Goal: Information Seeking & Learning: Learn about a topic

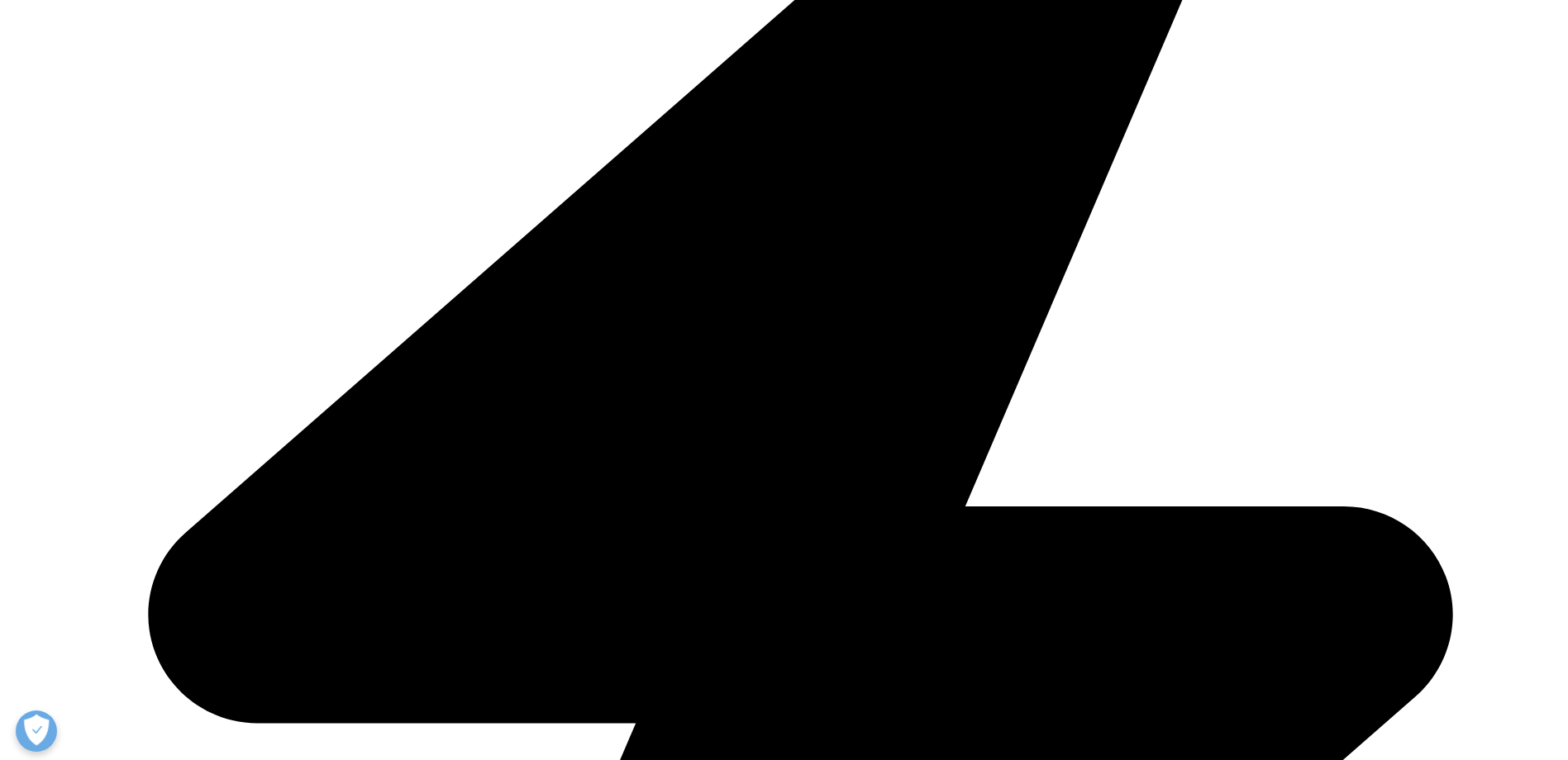
scroll to position [579, 0]
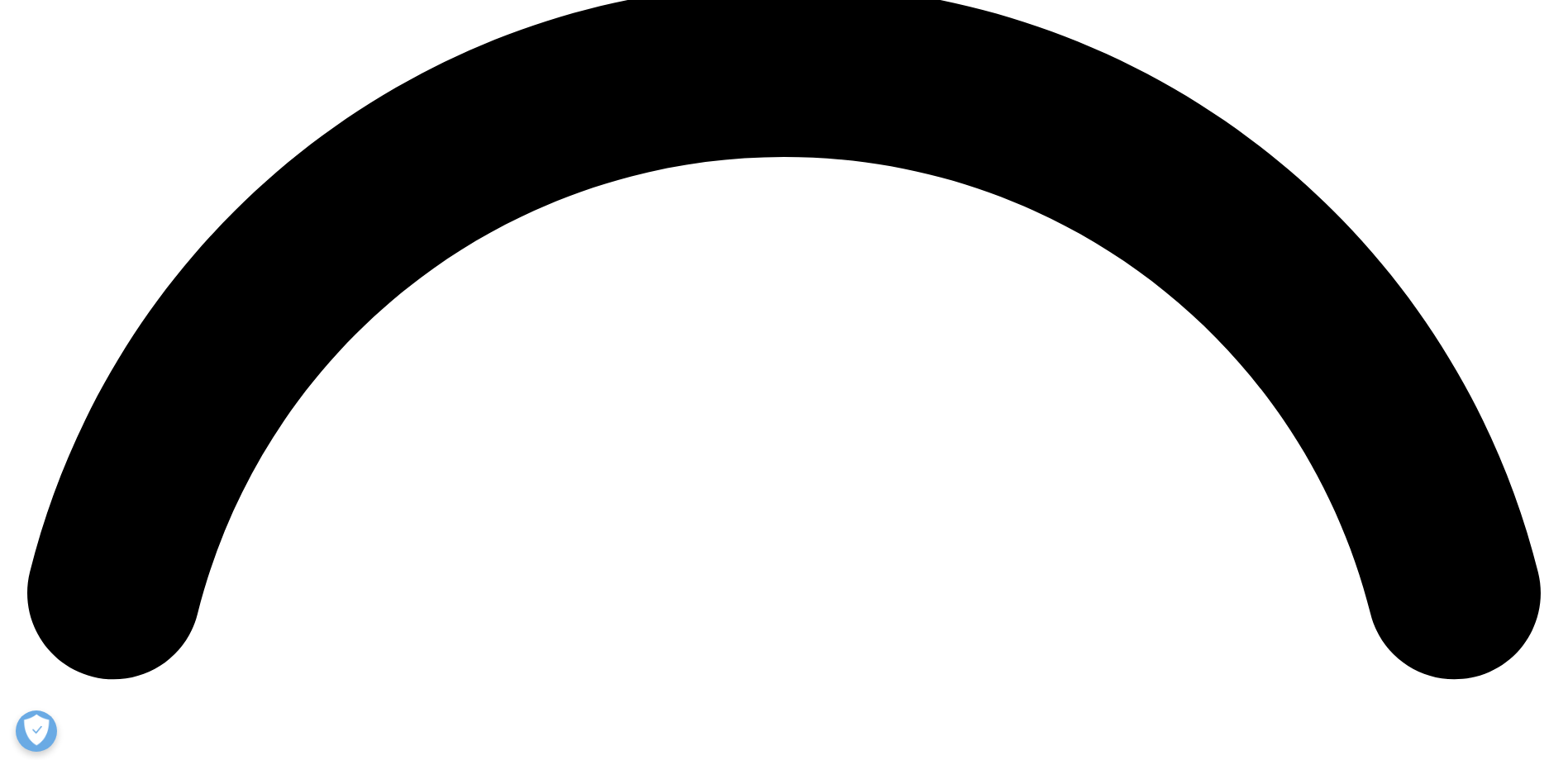
scroll to position [2918, 0]
